Goal: Task Accomplishment & Management: Use online tool/utility

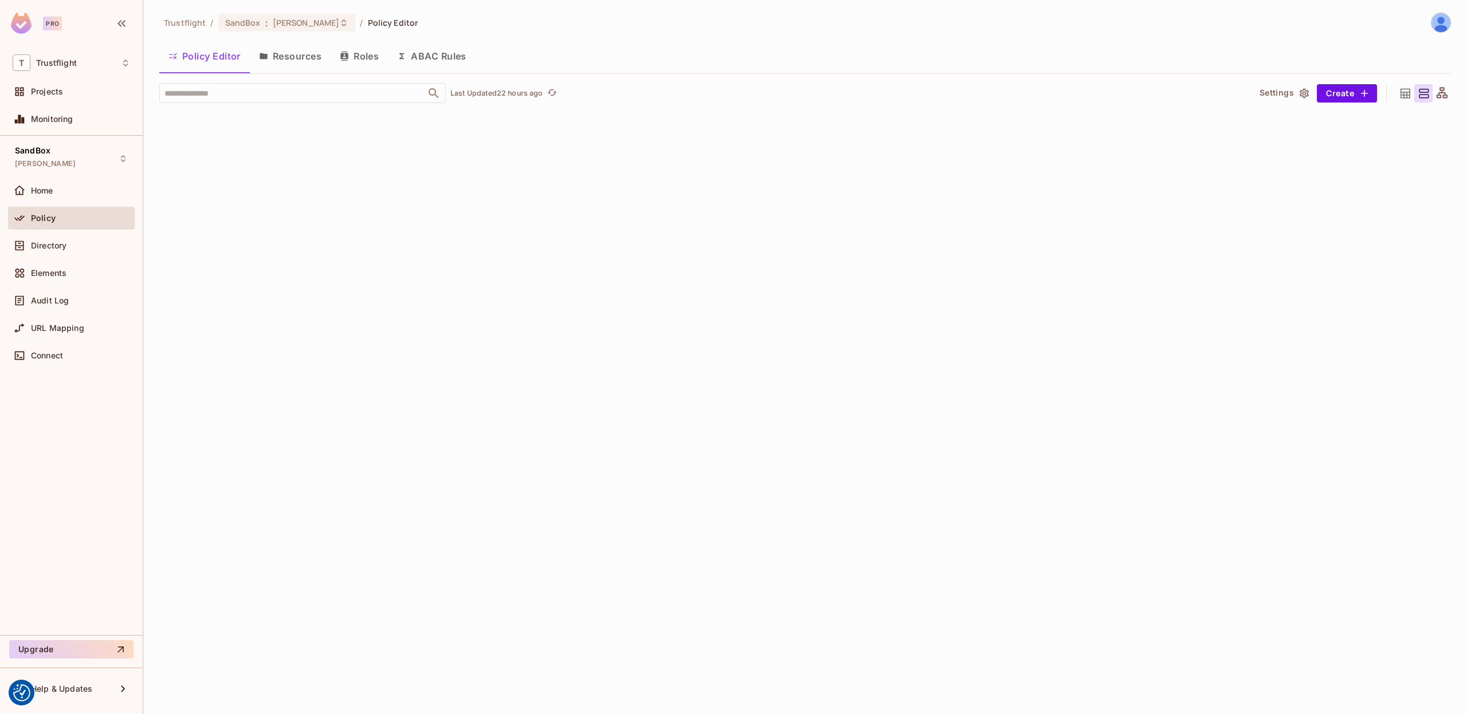
scroll to position [8835, 0]
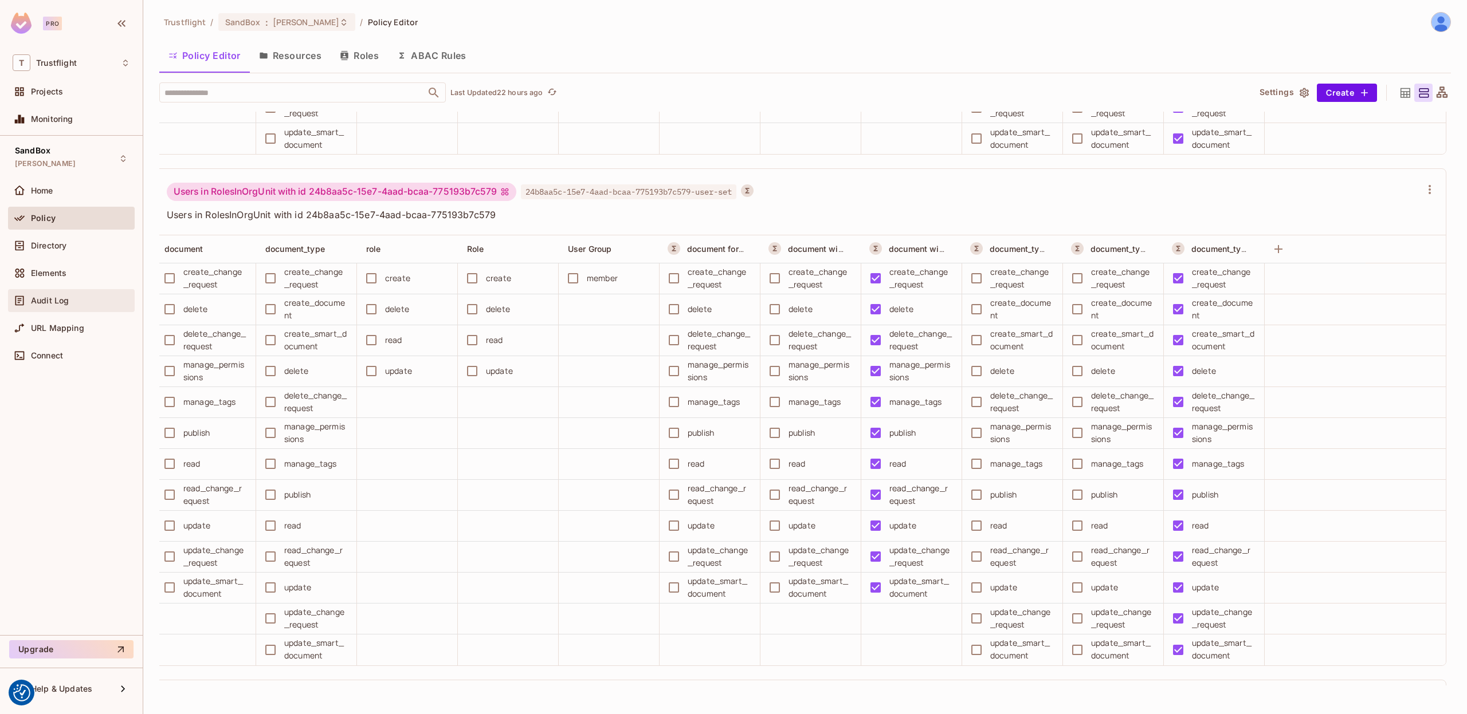
click at [57, 299] on span "Audit Log" at bounding box center [50, 300] width 38 height 9
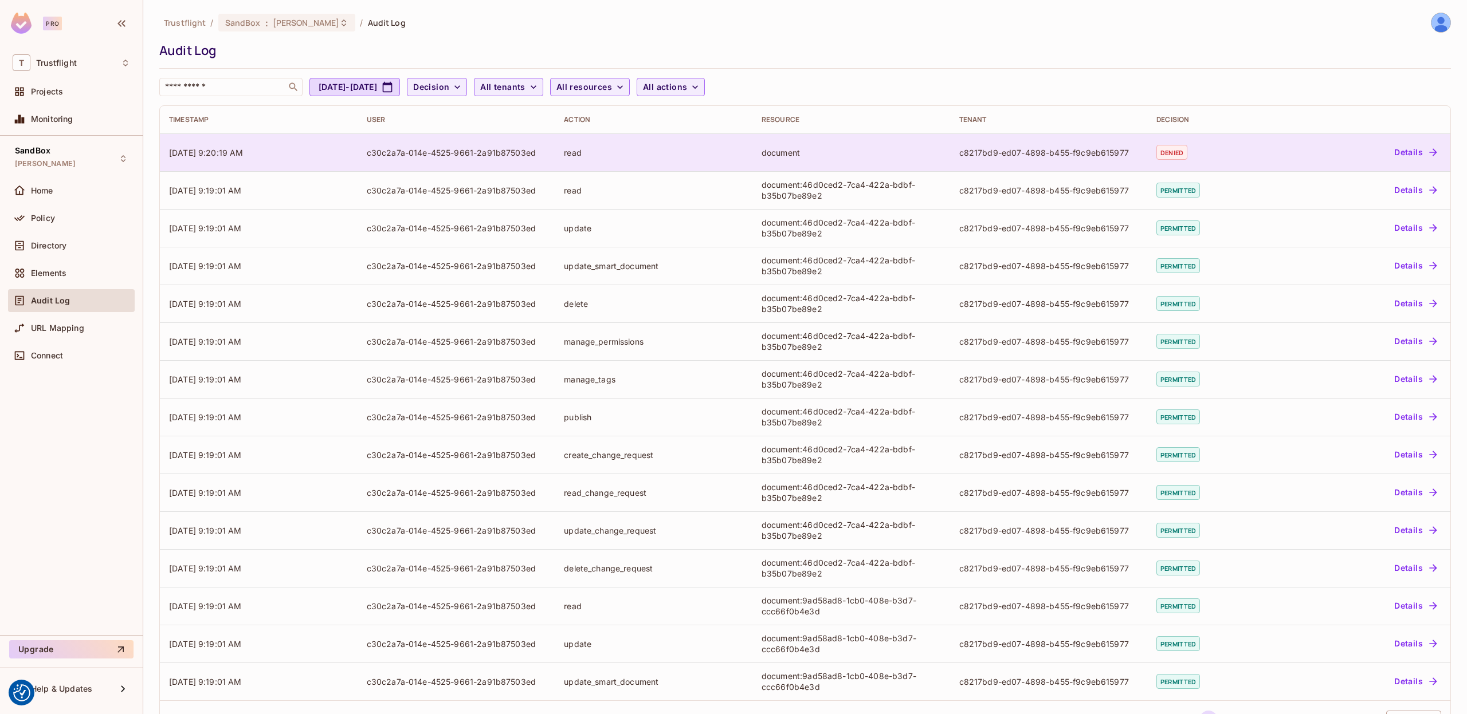
click at [299, 152] on td "09/11/2025 9:20:19 AM" at bounding box center [259, 153] width 198 height 38
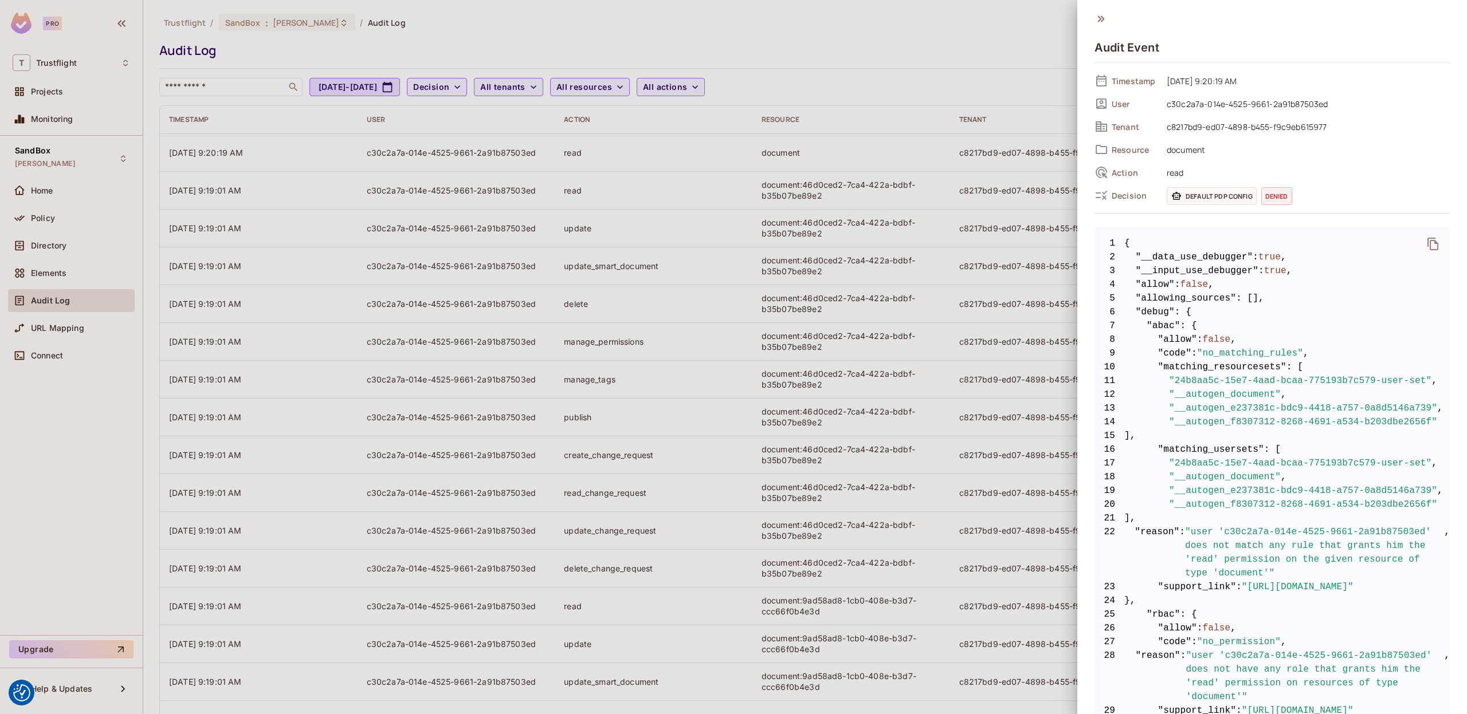
click at [1434, 244] on icon "delete" at bounding box center [1433, 244] width 14 height 14
drag, startPoint x: 672, startPoint y: 179, endPoint x: 279, endPoint y: 64, distance: 409.6
click at [671, 179] on div at bounding box center [733, 357] width 1467 height 714
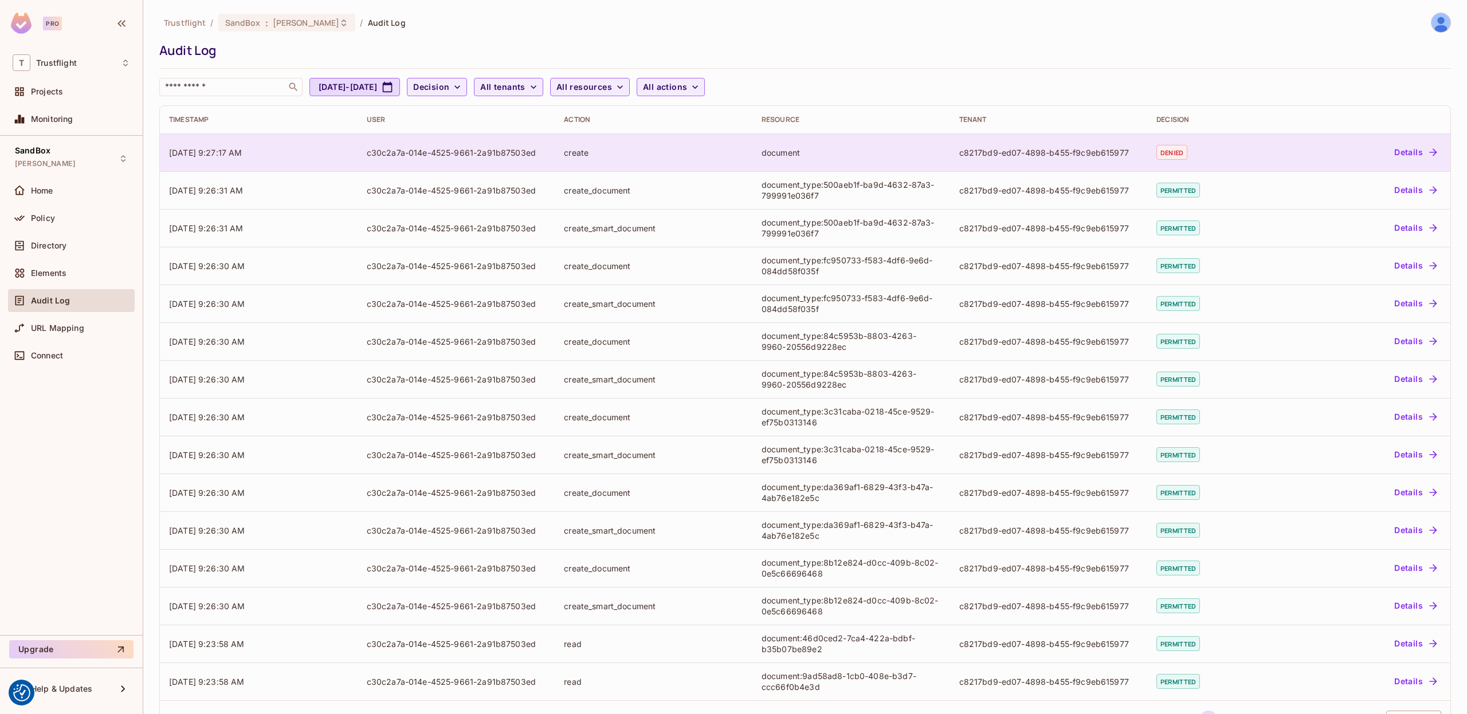
click at [641, 156] on div "create" at bounding box center [653, 152] width 179 height 11
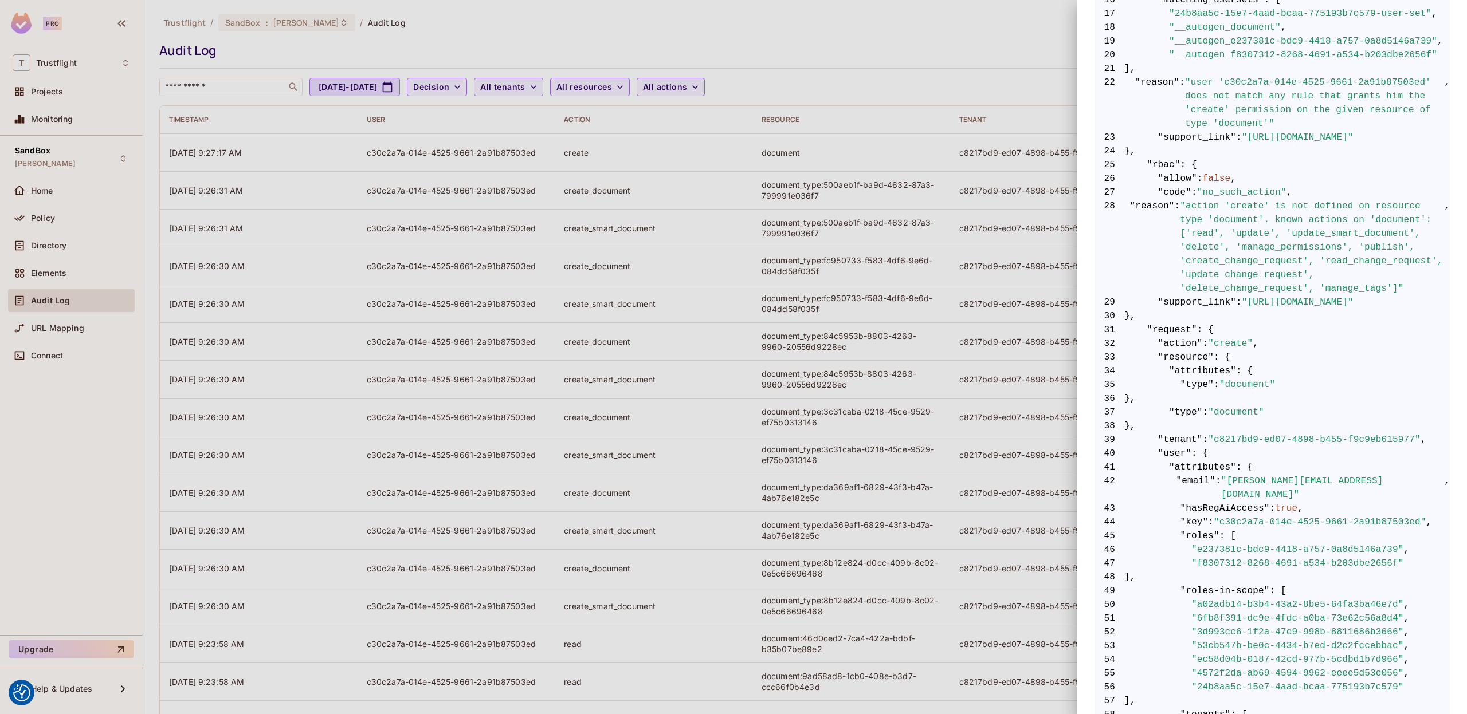
scroll to position [600, 0]
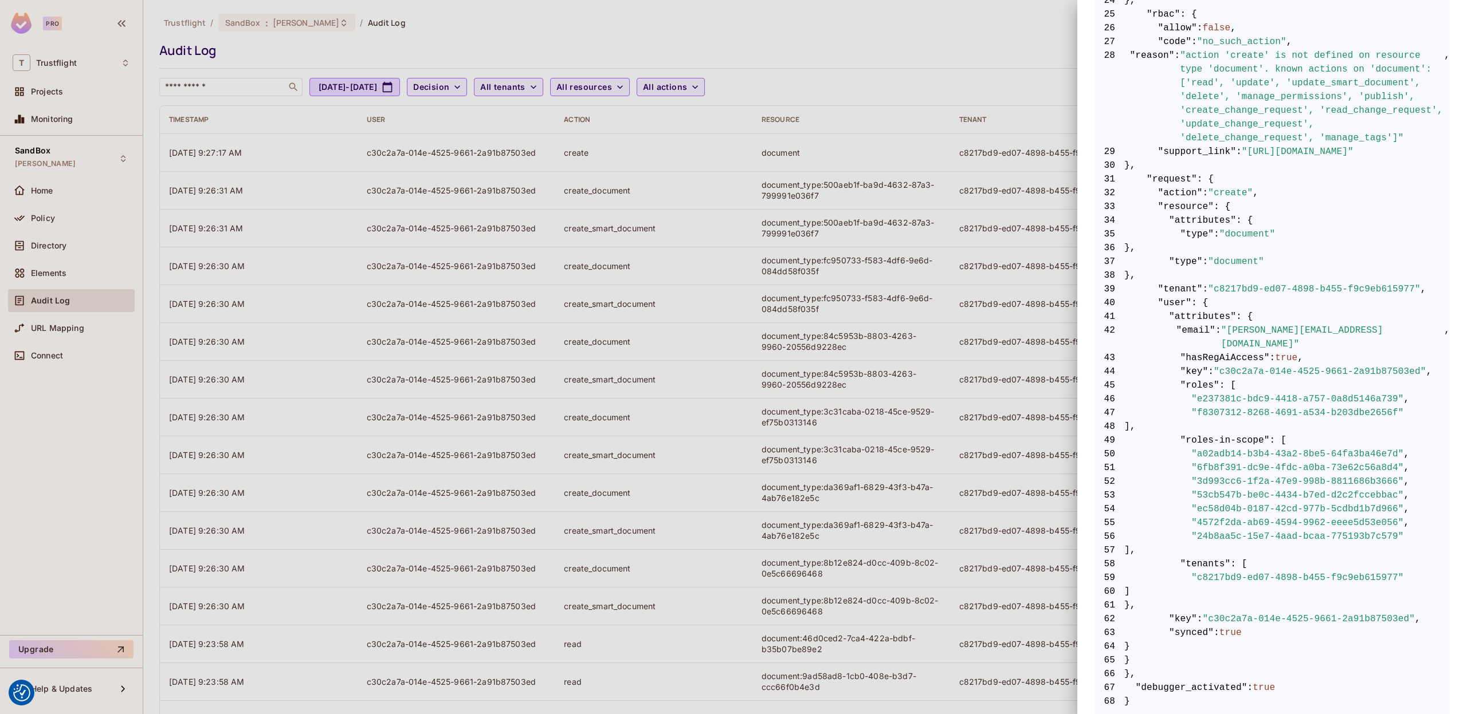
click at [1255, 406] on span ""f8307312-8268-4691-a534-b203dbe2656f"" at bounding box center [1297, 413] width 213 height 14
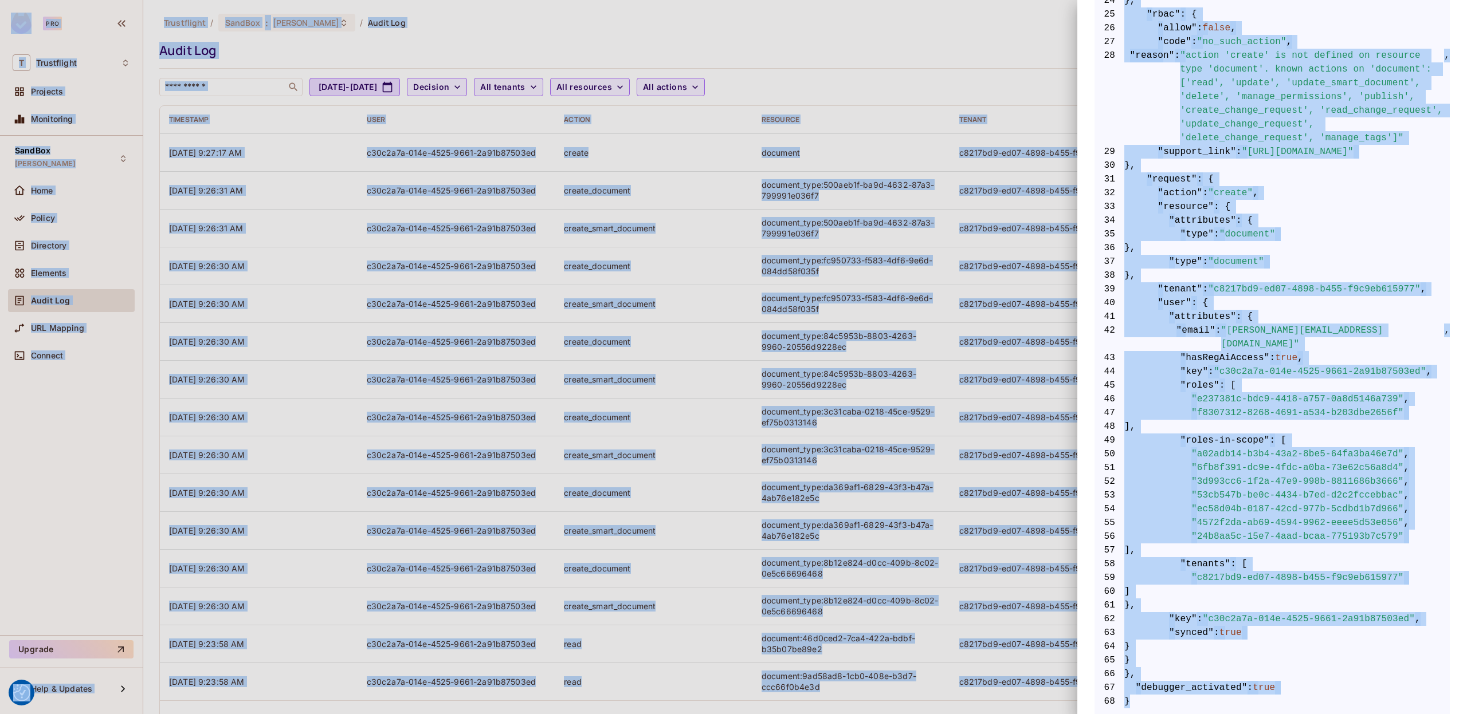
click at [1274, 392] on span ""e237381c-bdc9-4418-a757-0a8d5146a739"" at bounding box center [1297, 399] width 213 height 14
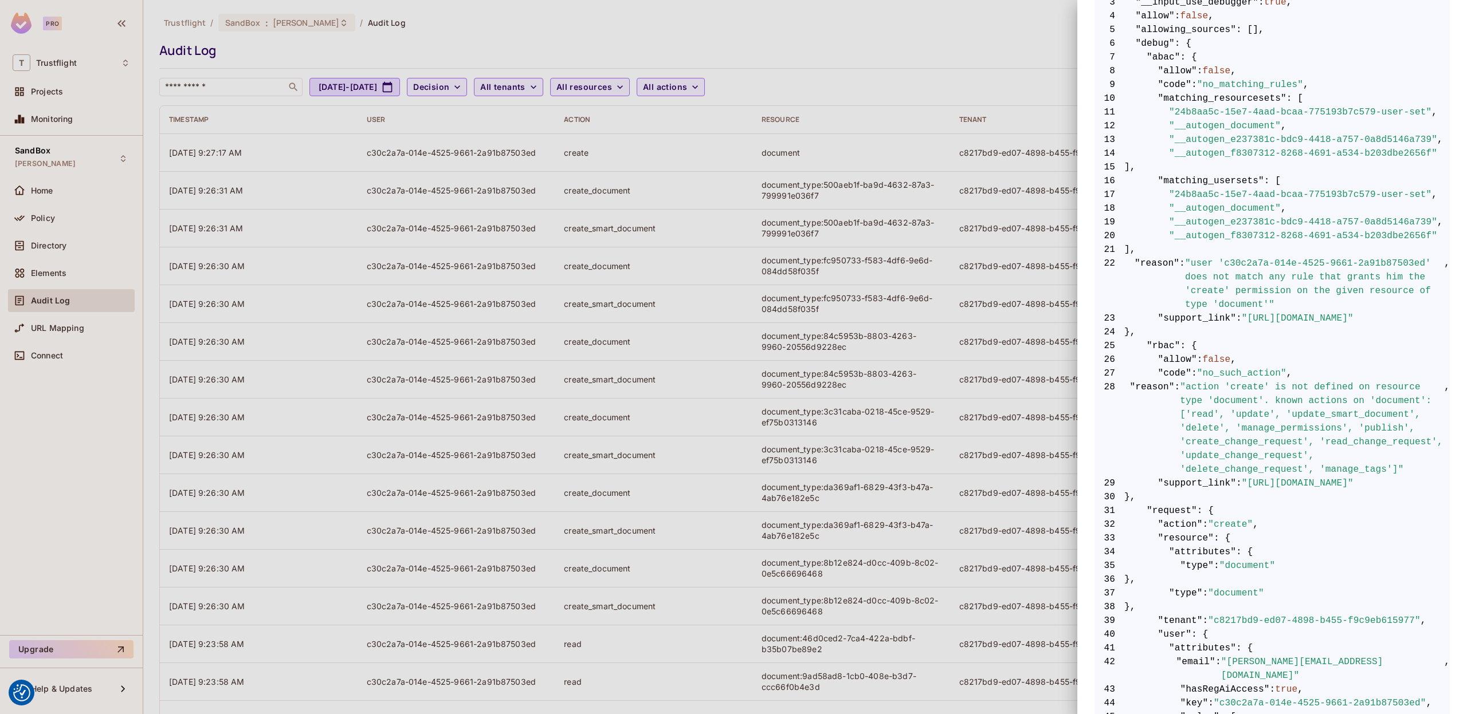
scroll to position [0, 0]
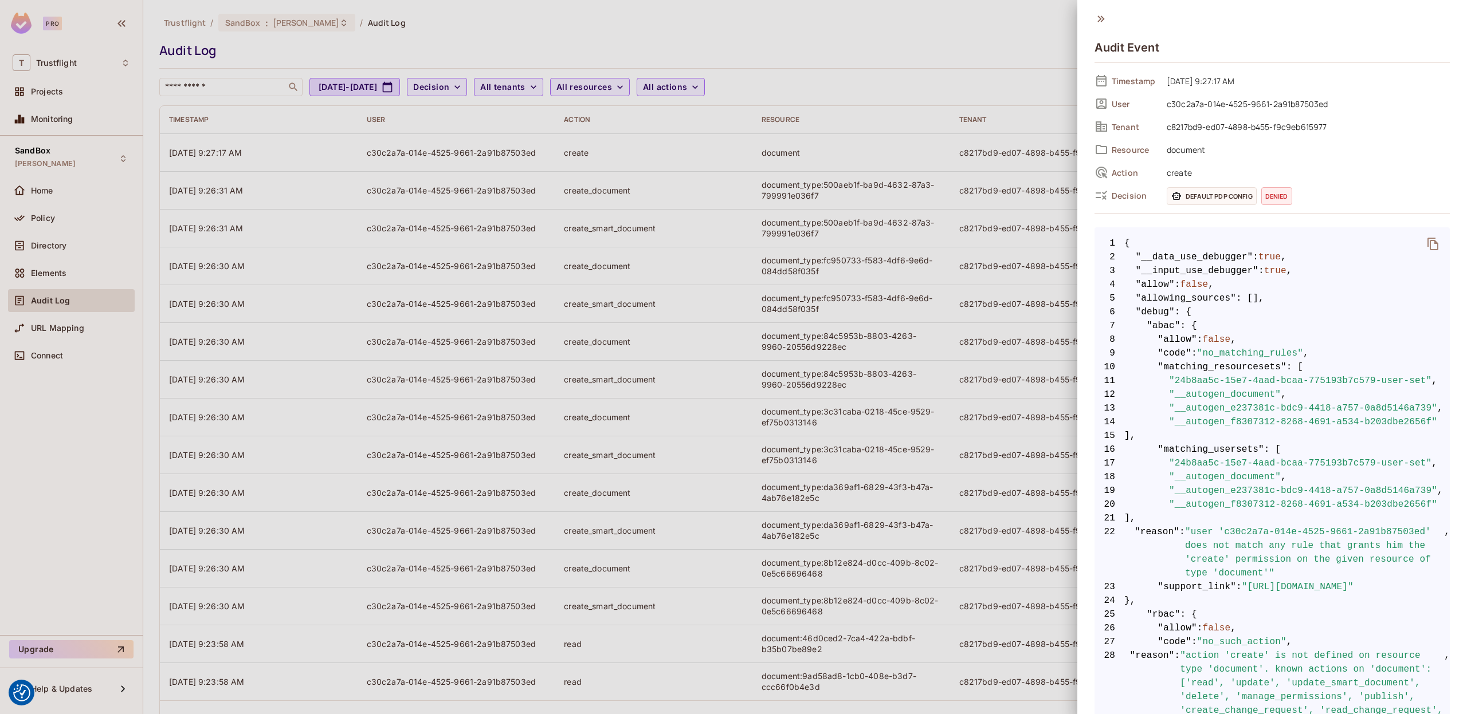
click at [1431, 242] on icon "delete" at bounding box center [1433, 244] width 14 height 14
click at [789, 93] on div at bounding box center [733, 357] width 1467 height 714
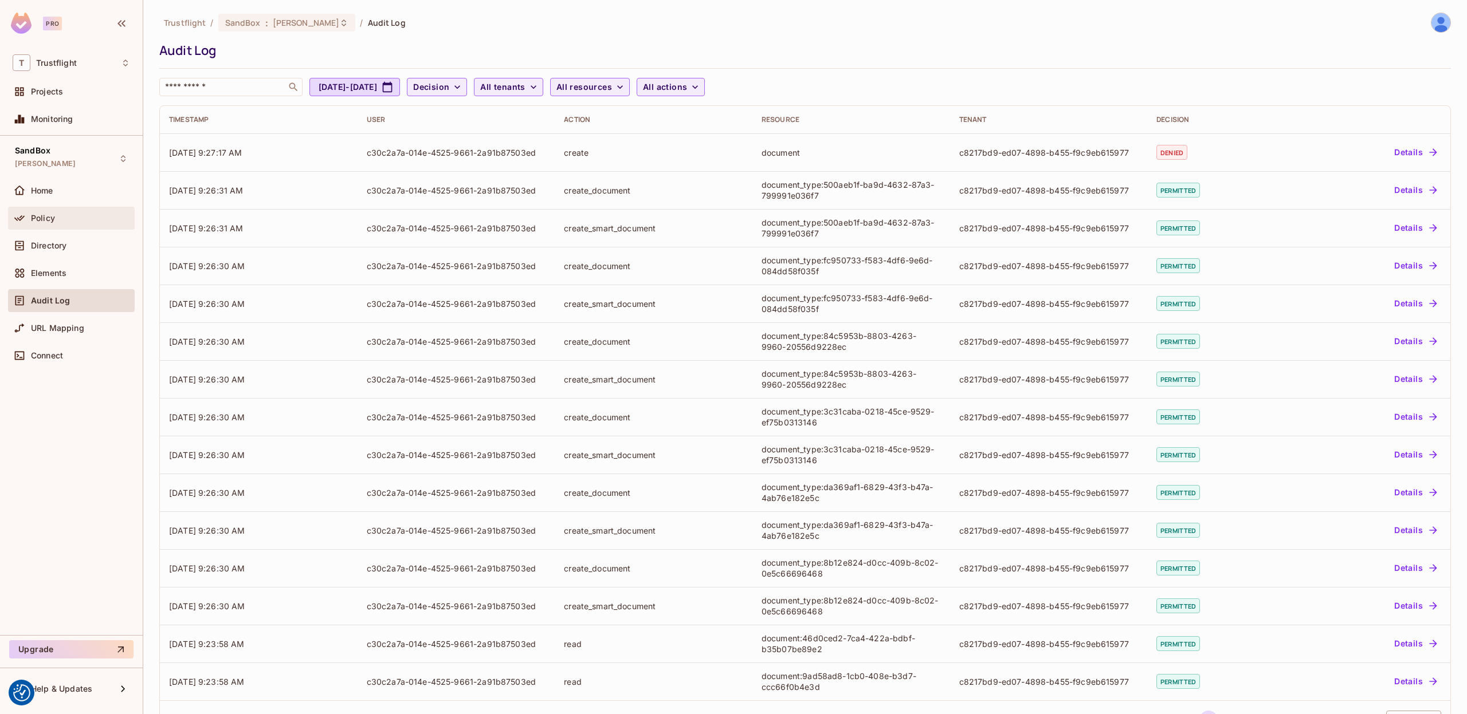
click at [65, 222] on div "Policy" at bounding box center [80, 218] width 99 height 9
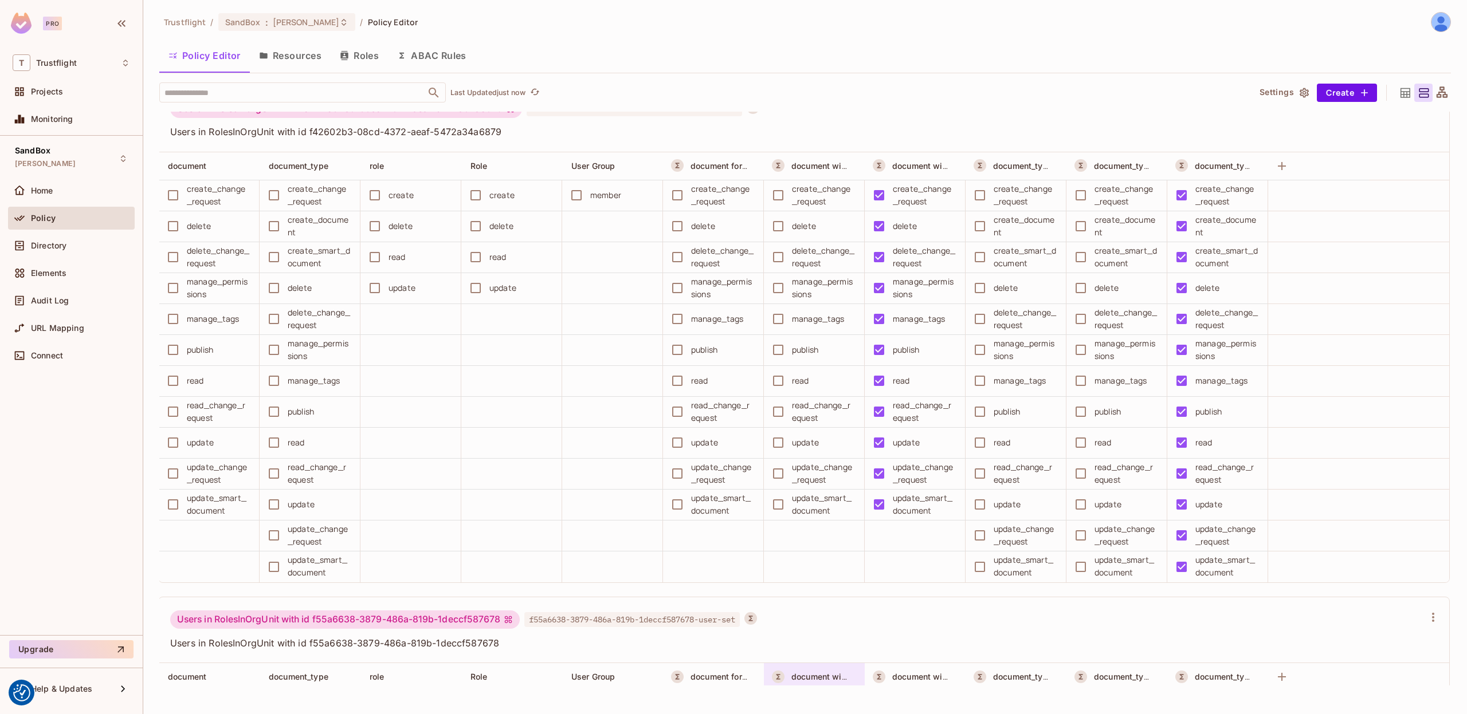
scroll to position [10876, 0]
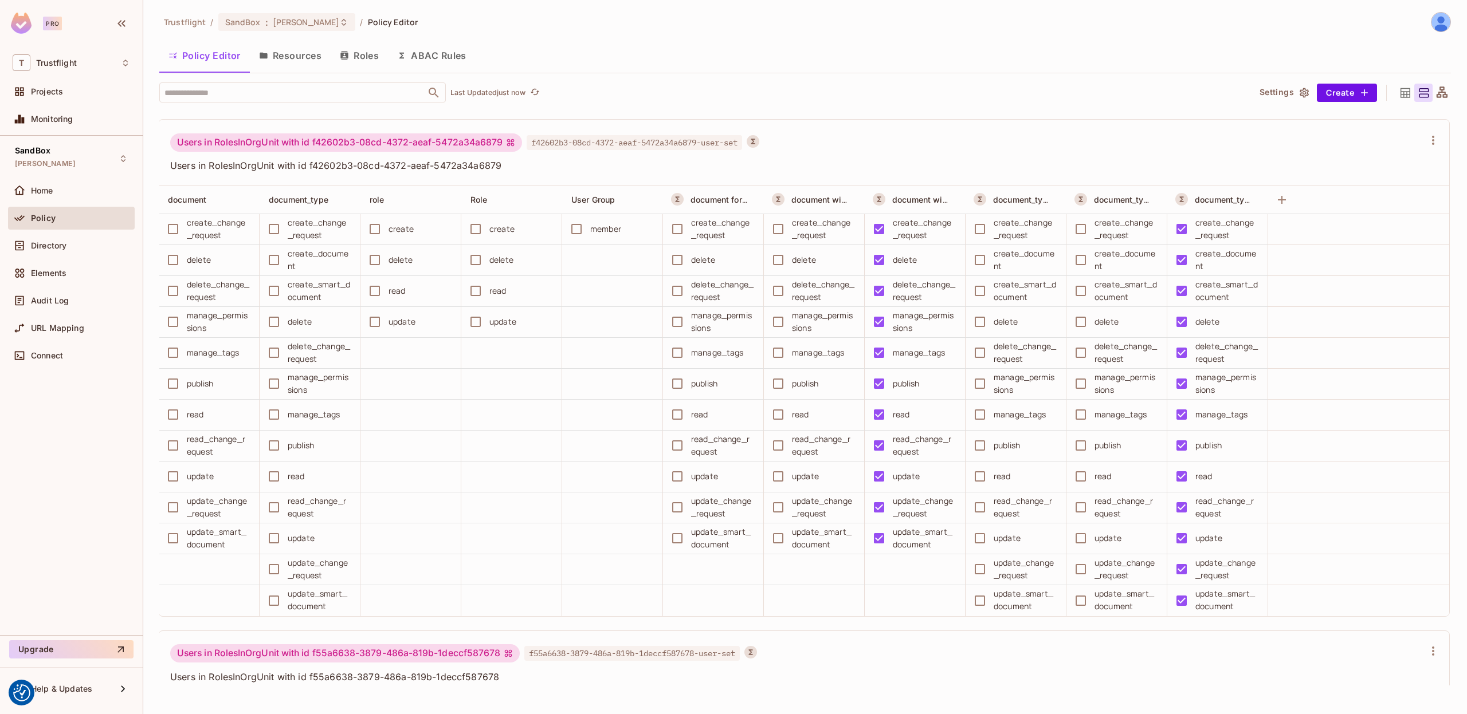
click at [1130, 140] on div "Users in RolesInOrgUnit with id f42602b3-08cd-4372-aeaf-5472a34a6879 f42602b3-0…" at bounding box center [797, 145] width 1254 height 22
click at [68, 296] on div "Audit Log" at bounding box center [80, 300] width 99 height 9
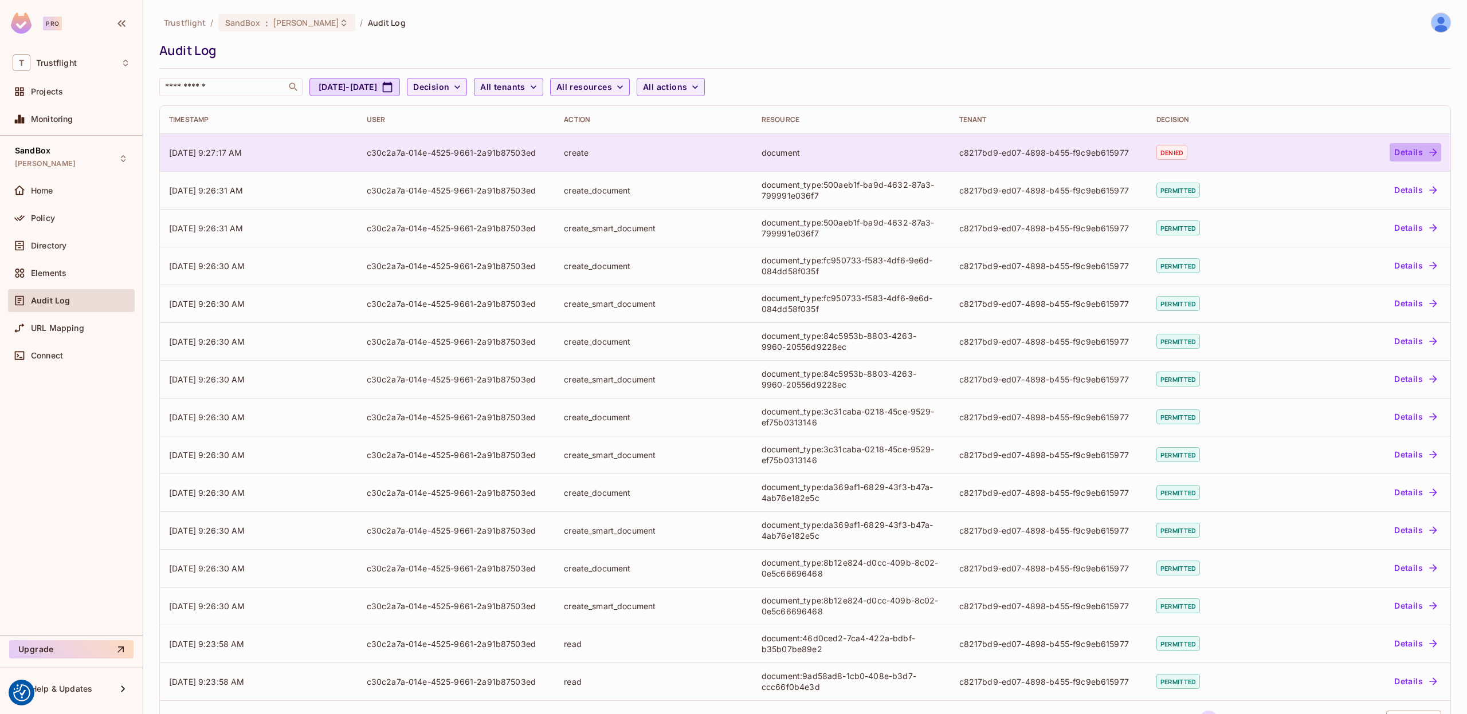
click at [1407, 144] on button "Details" at bounding box center [1415, 152] width 52 height 18
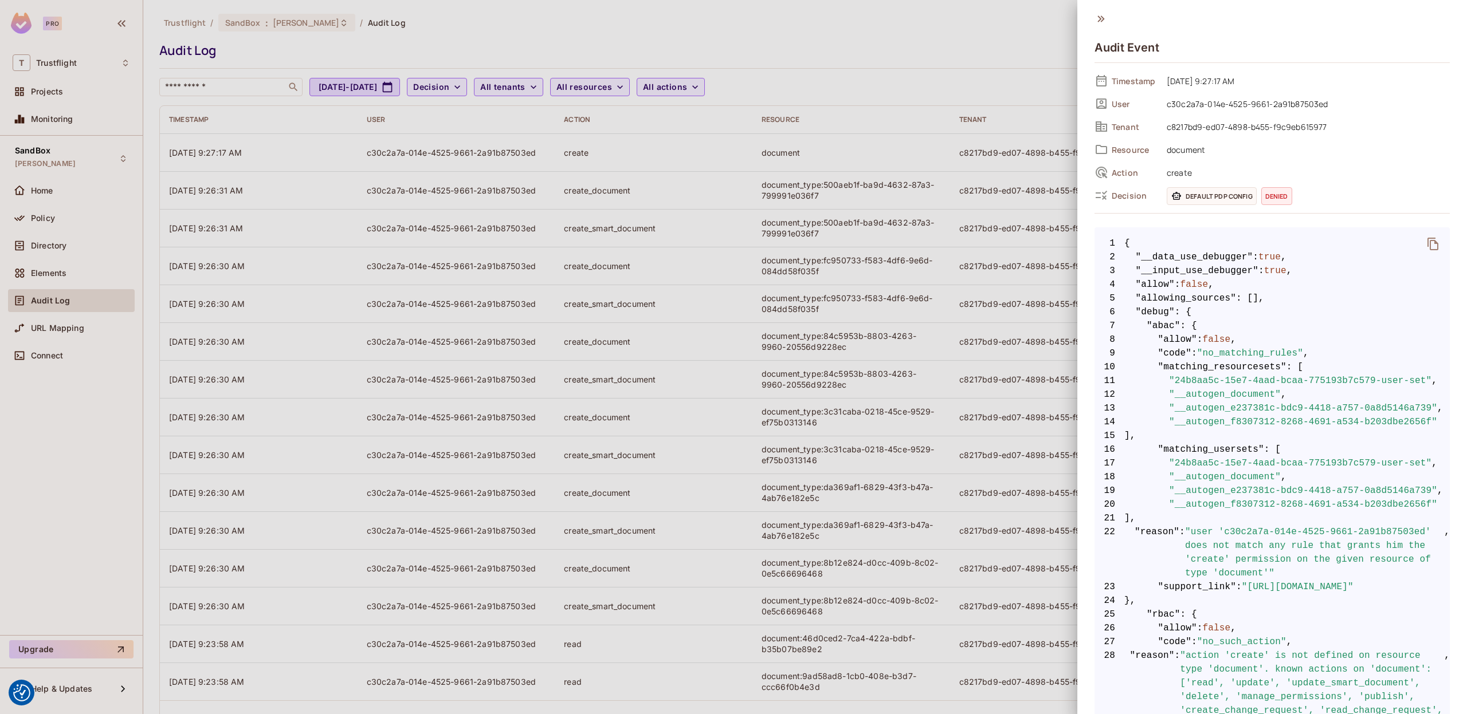
click at [1313, 288] on span "4 "allow" : false ," at bounding box center [1271, 285] width 355 height 14
click at [1436, 242] on icon "delete" at bounding box center [1433, 244] width 14 height 14
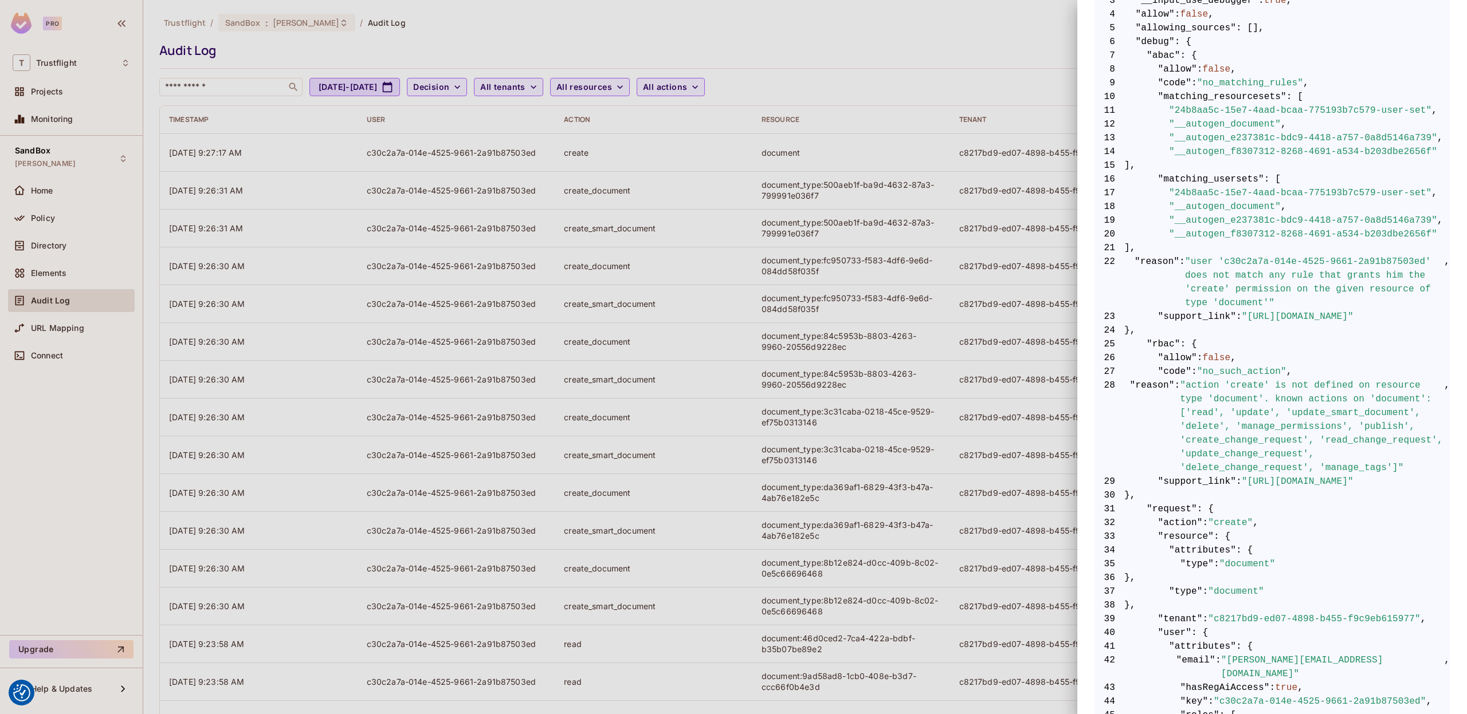
scroll to position [271, 0]
click at [105, 205] on div at bounding box center [733, 357] width 1467 height 714
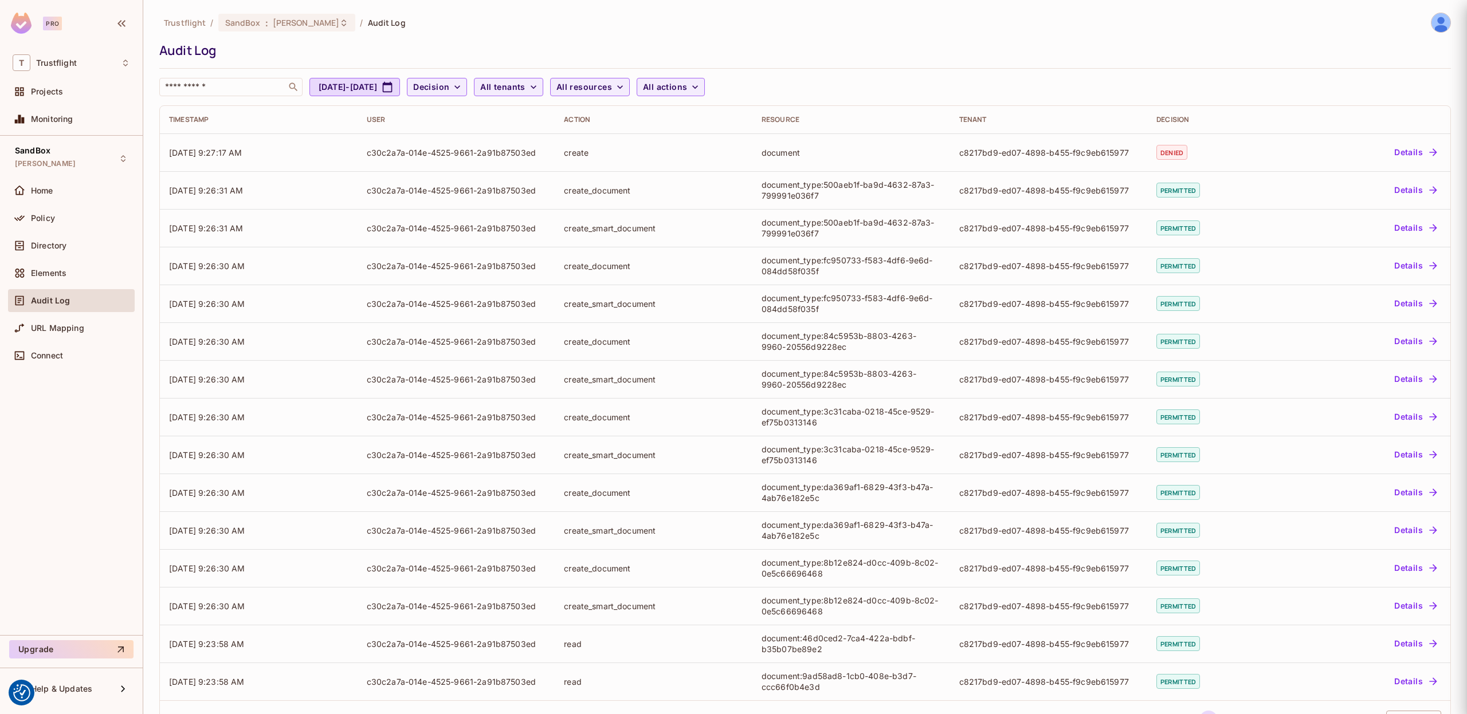
scroll to position [0, 0]
click at [48, 214] on span "Policy" at bounding box center [43, 218] width 24 height 9
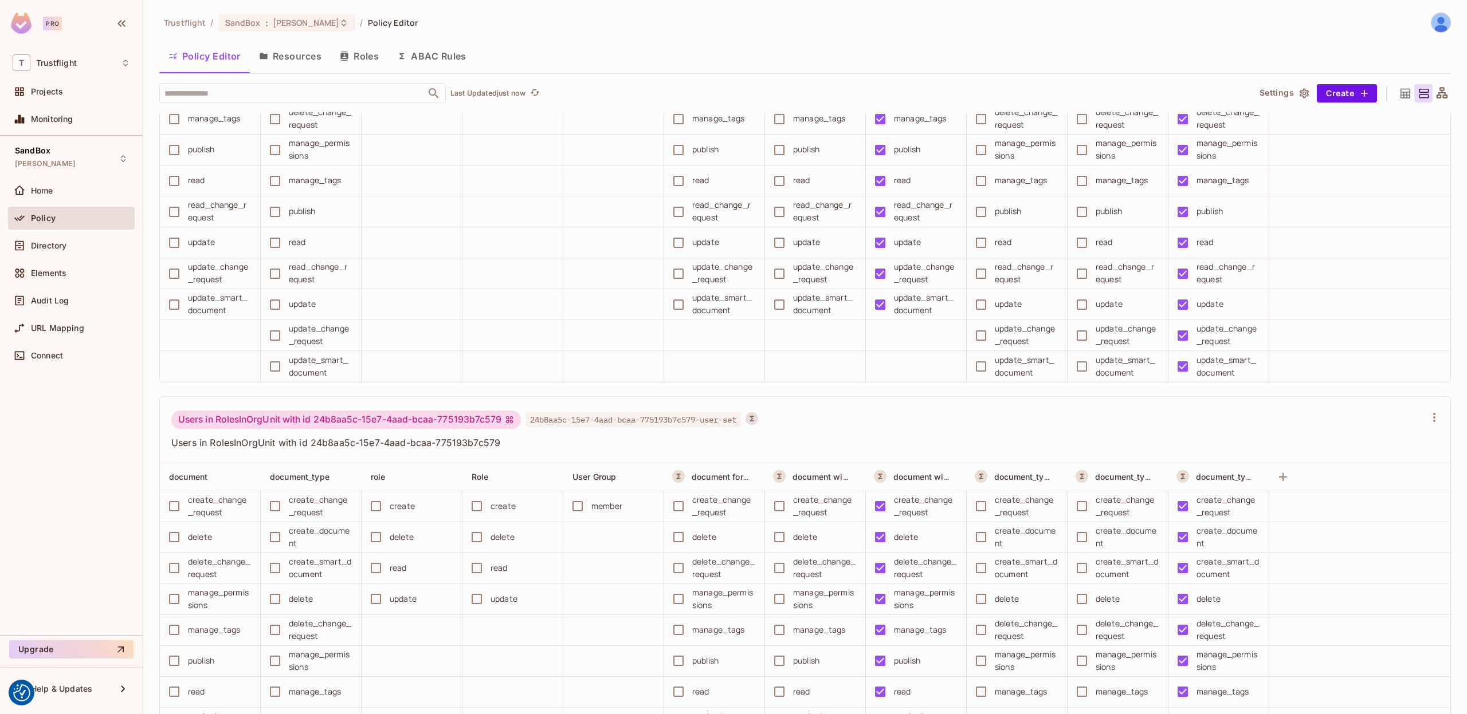
scroll to position [8896, 0]
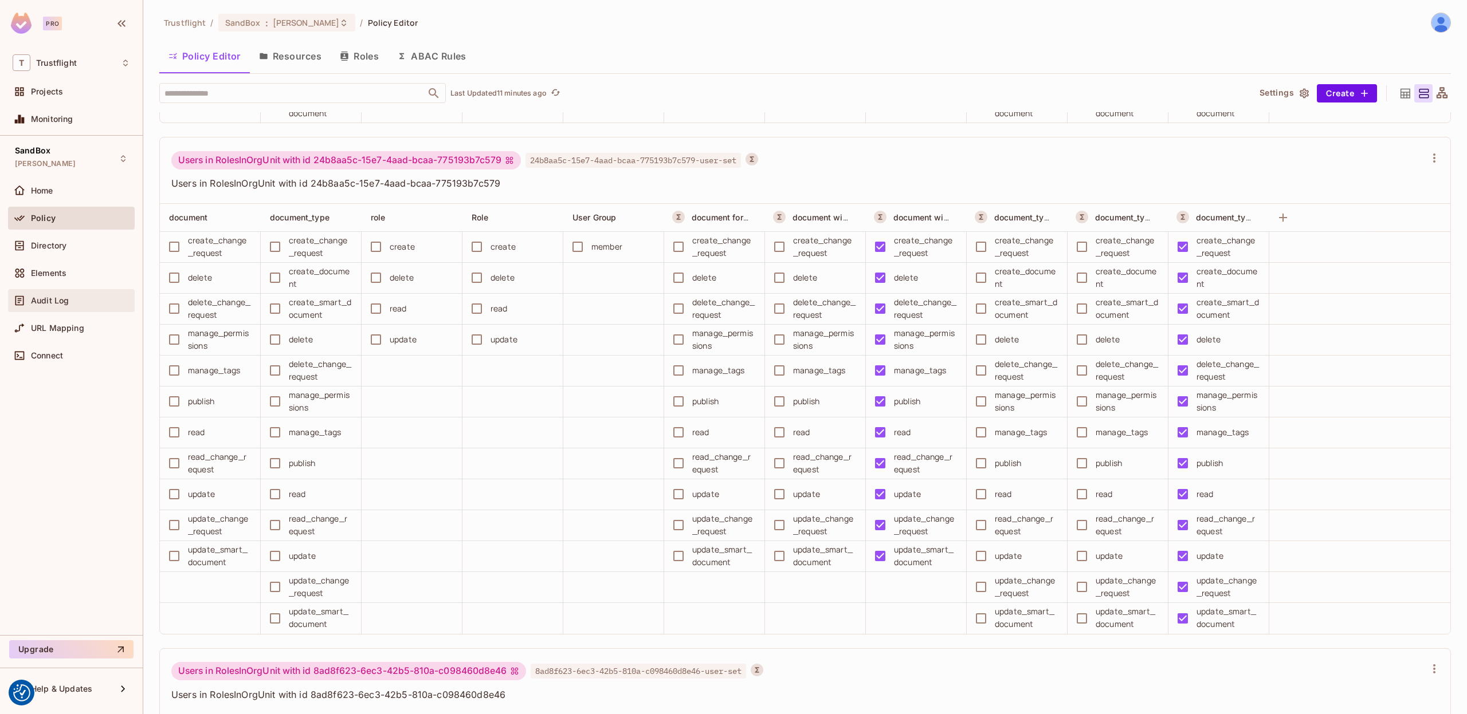
click at [77, 289] on div "Audit Log" at bounding box center [71, 300] width 127 height 23
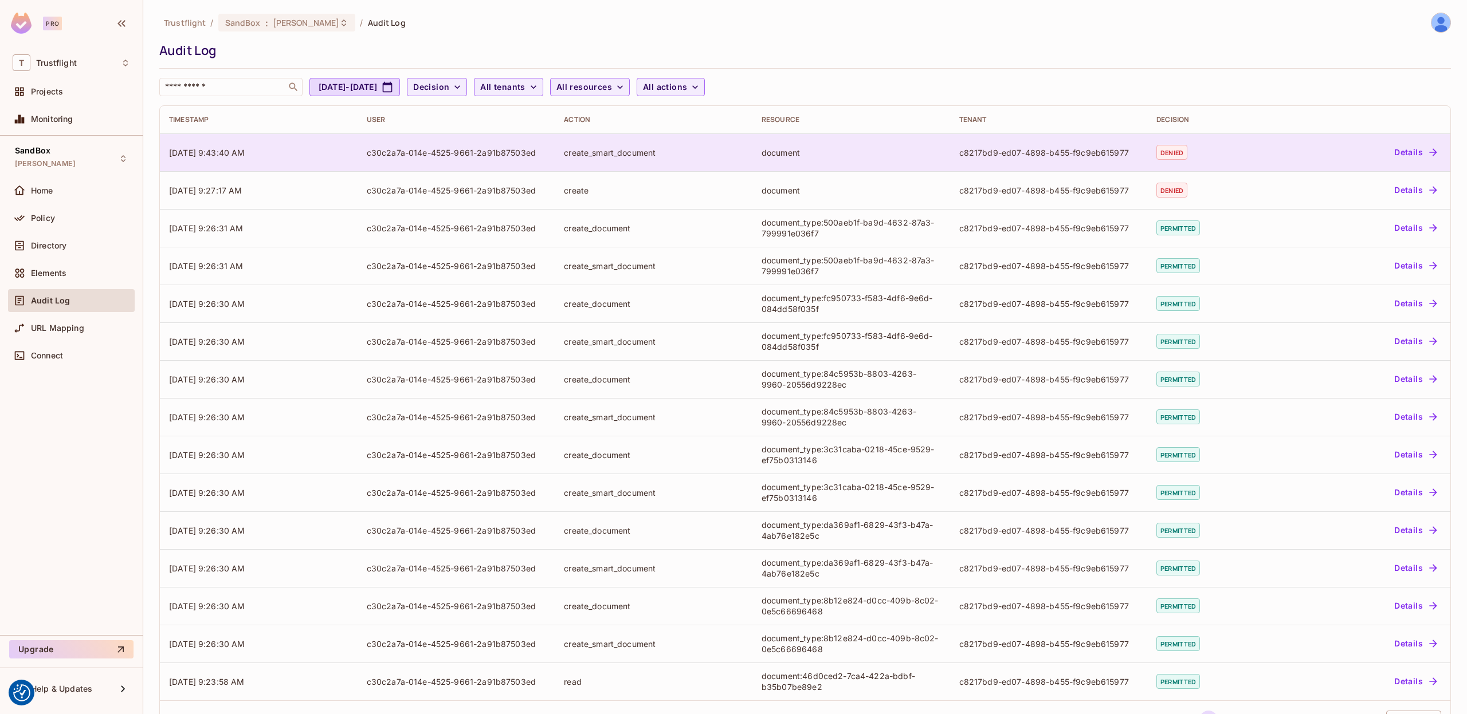
click at [679, 155] on div "create_smart_document" at bounding box center [653, 152] width 179 height 11
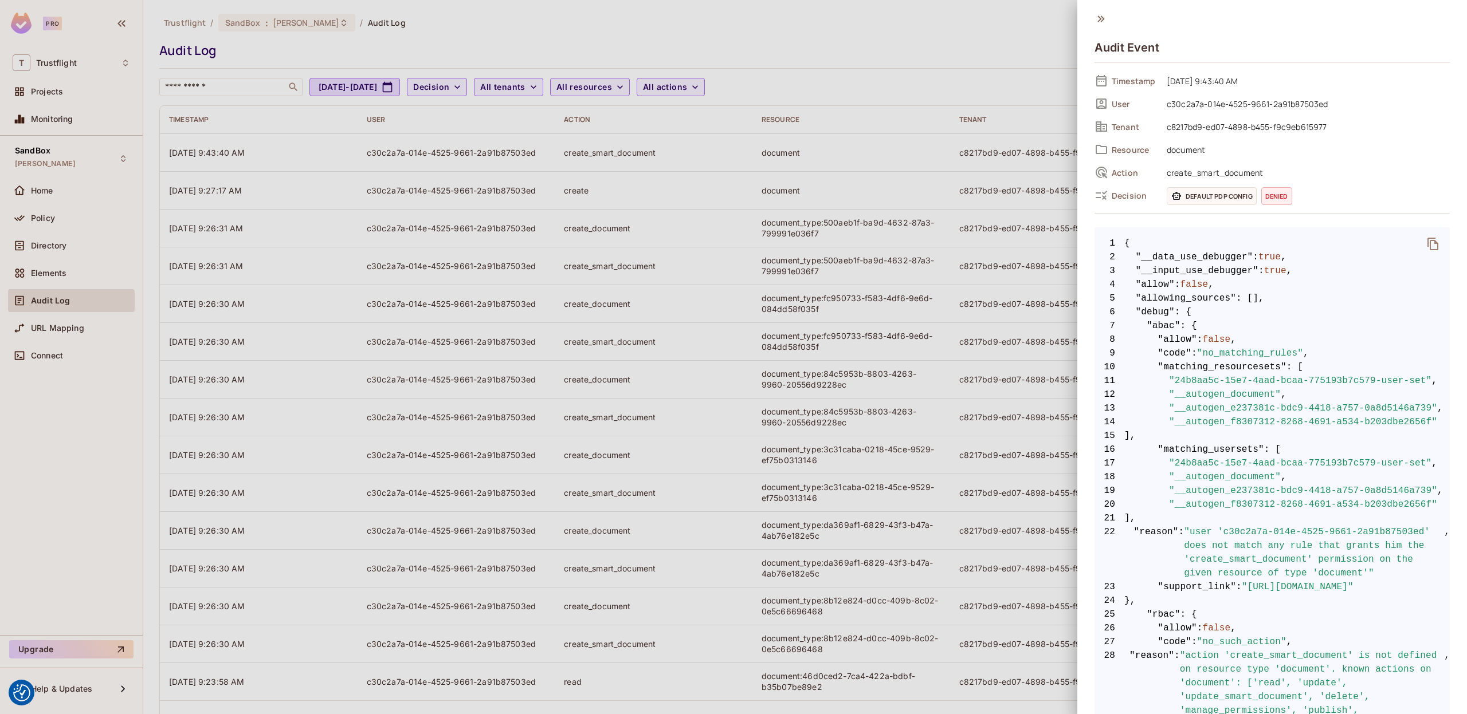
click at [1432, 241] on icon "delete" at bounding box center [1433, 244] width 14 height 14
drag, startPoint x: 327, startPoint y: 54, endPoint x: 135, endPoint y: 1, distance: 198.5
click at [327, 54] on div at bounding box center [733, 357] width 1467 height 714
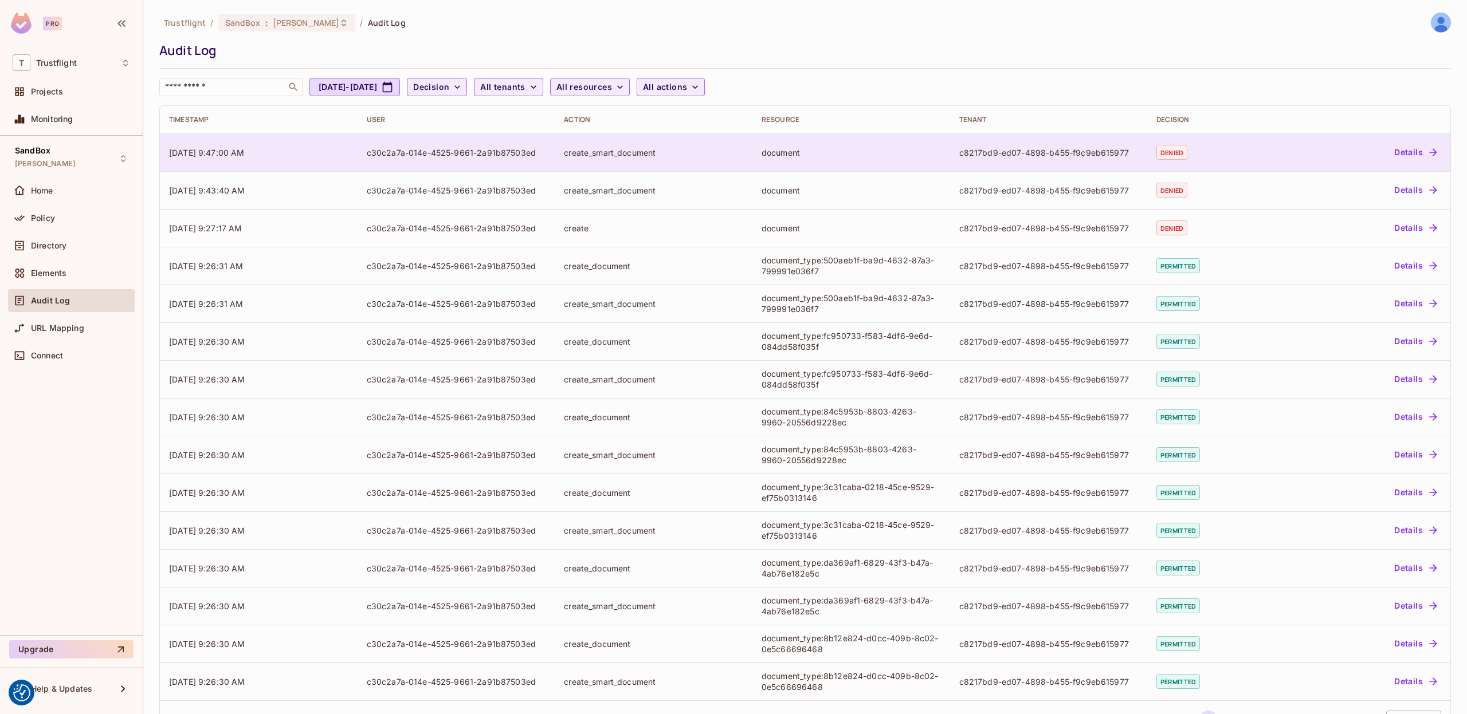
click at [358, 155] on td "c30c2a7a-014e-4525-9661-2a91b87503ed" at bounding box center [457, 153] width 198 height 38
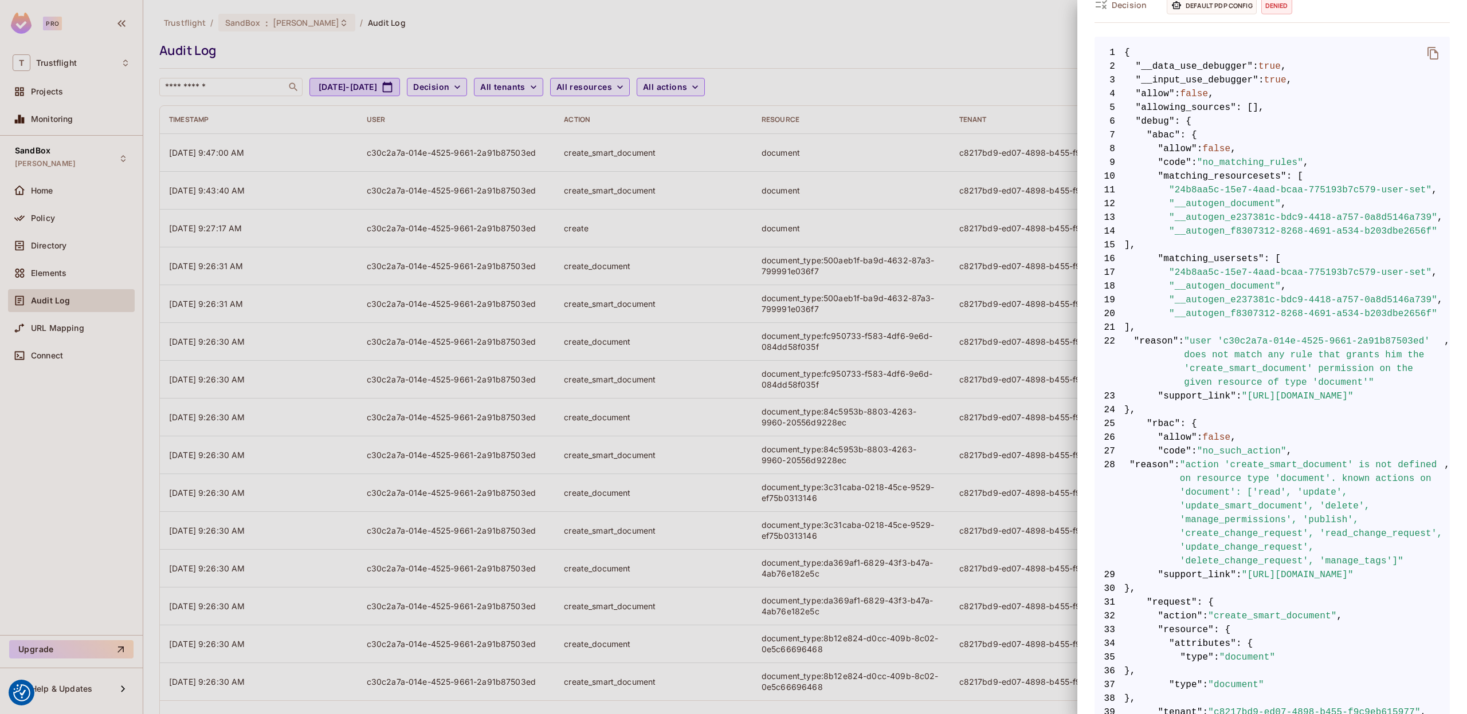
scroll to position [132, 0]
